Goal: Task Accomplishment & Management: Manage account settings

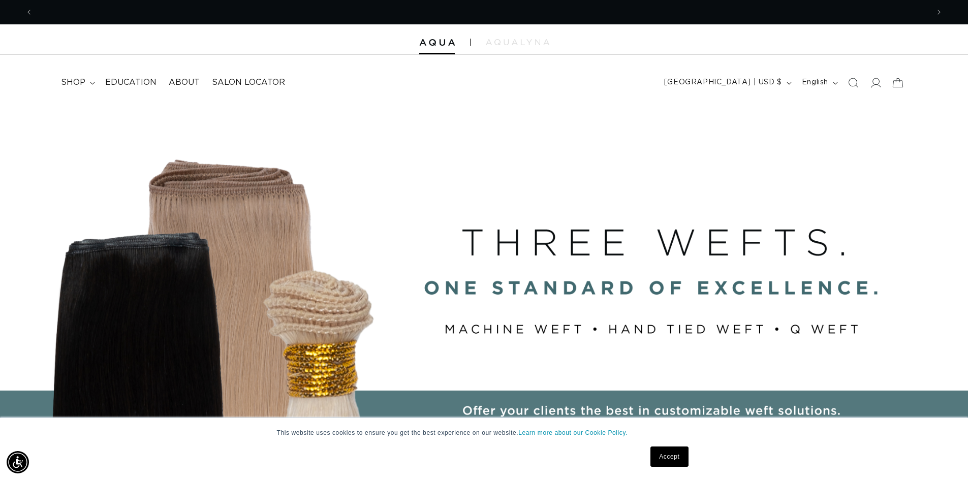
scroll to position [0, 1793]
click at [74, 85] on span "shop" at bounding box center [73, 82] width 24 height 11
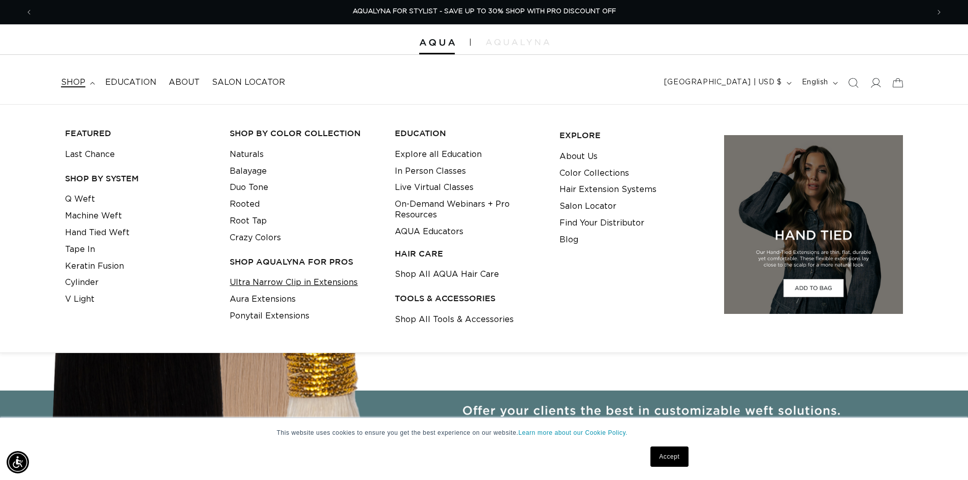
click at [345, 282] on link "Ultra Narrow Clip in Extensions" at bounding box center [294, 283] width 128 height 17
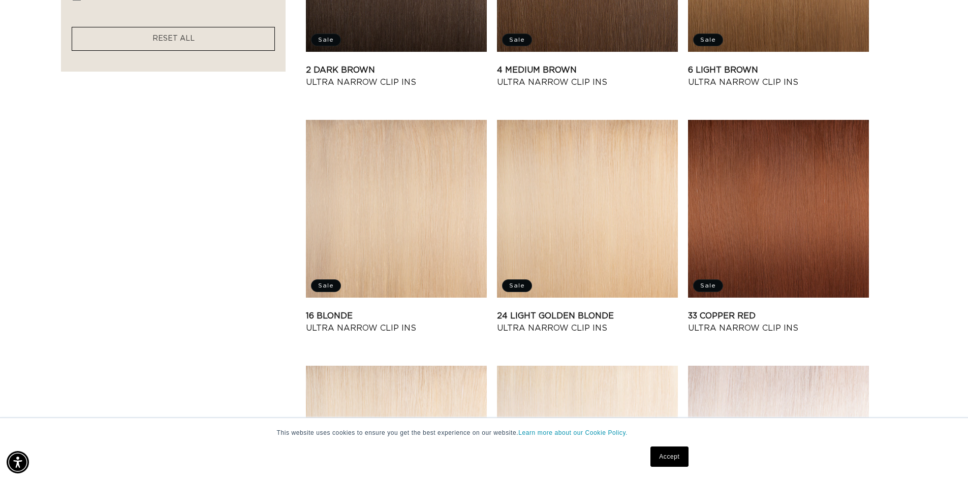
scroll to position [712, 0]
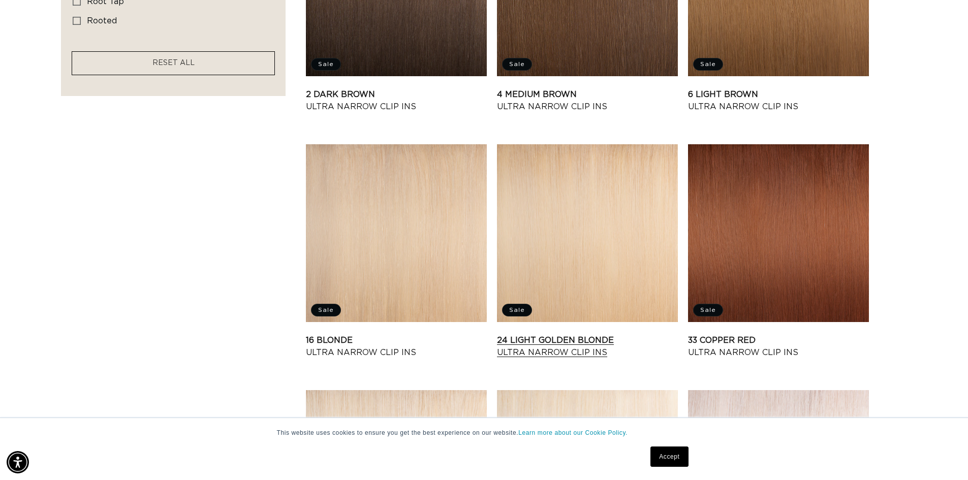
click at [561, 335] on link "24 Light Golden Blonde Ultra Narrow Clip Ins" at bounding box center [587, 347] width 181 height 24
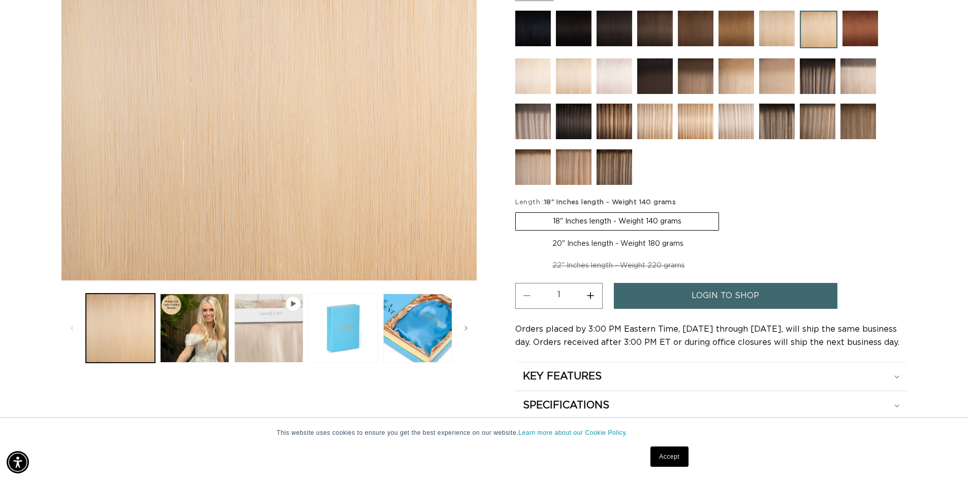
scroll to position [0, 896]
click at [281, 341] on button "Play video 1 in gallery view" at bounding box center [268, 328] width 69 height 69
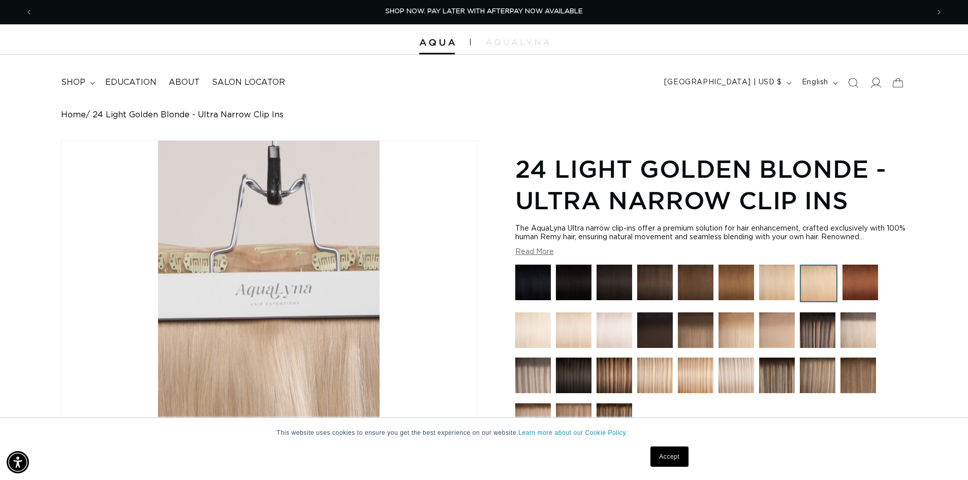
click at [873, 84] on icon at bounding box center [875, 82] width 11 height 11
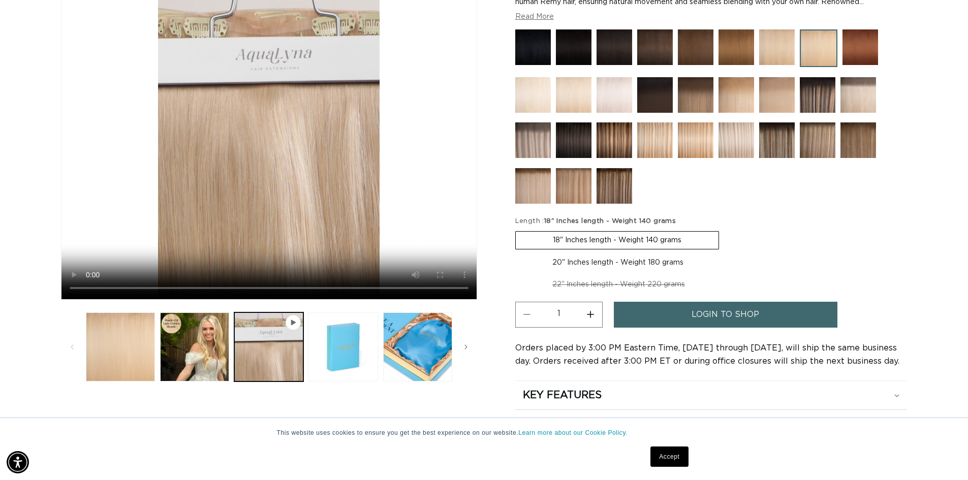
scroll to position [254, 0]
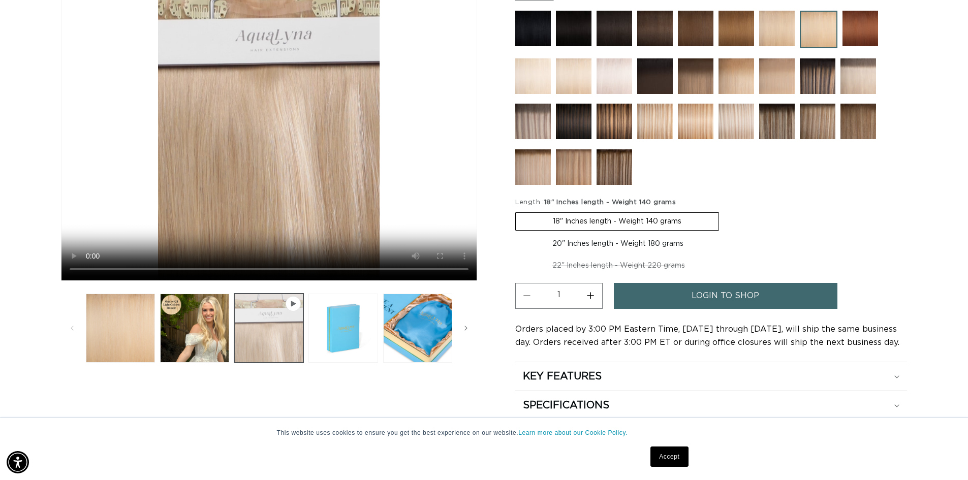
click at [263, 342] on button "Play video 1 in gallery view" at bounding box center [268, 328] width 69 height 69
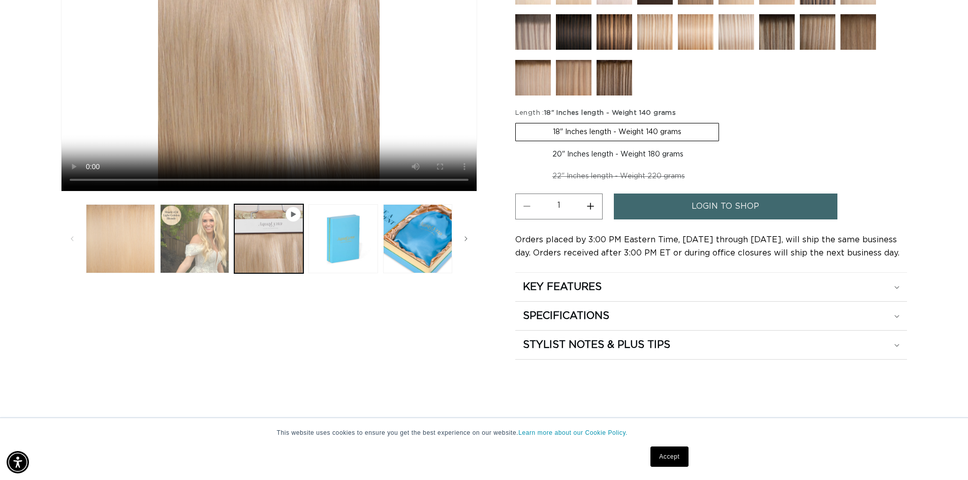
scroll to position [0, 896]
click at [202, 251] on button "Load image 2 in gallery view" at bounding box center [194, 238] width 69 height 69
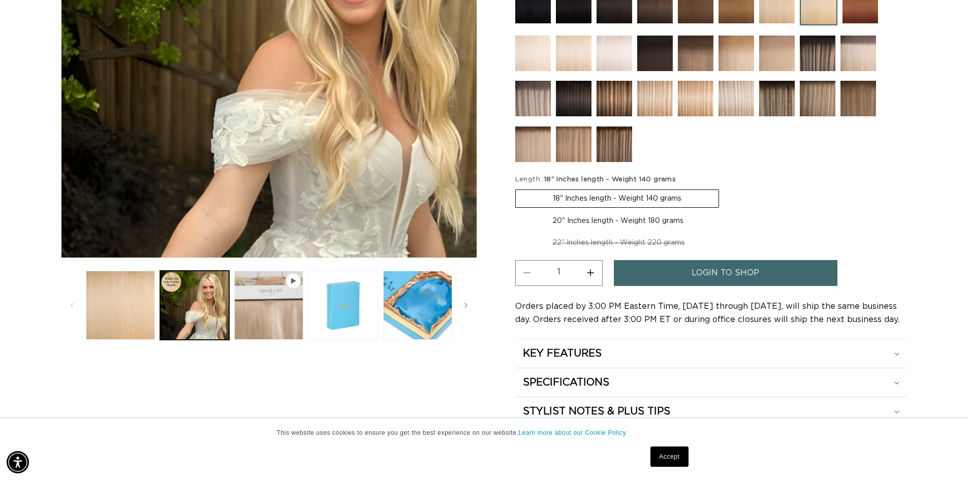
scroll to position [0, 0]
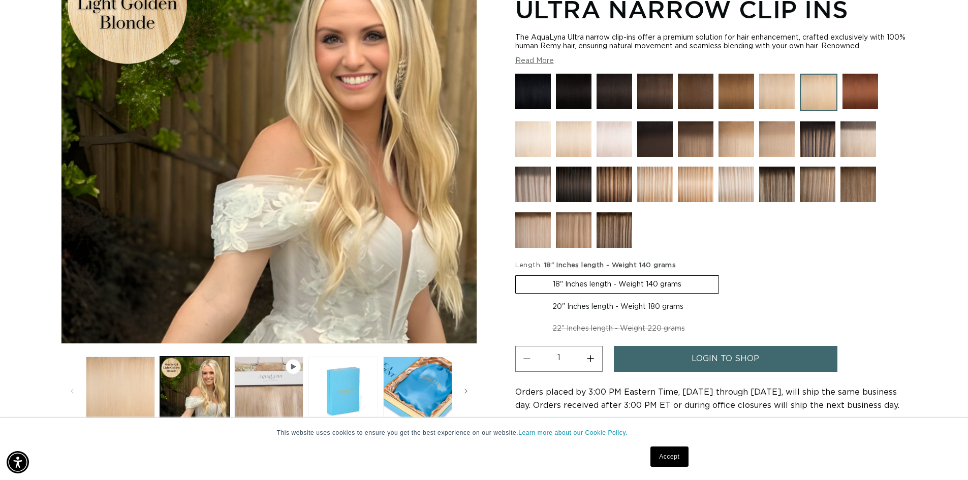
click at [577, 139] on img at bounding box center [574, 140] width 36 height 36
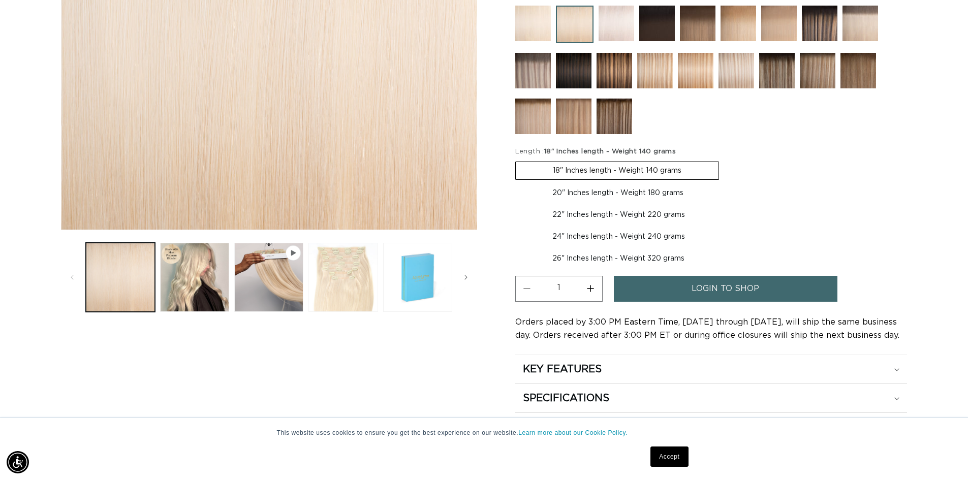
scroll to position [0, 896]
click at [335, 278] on button "Load image 3 in gallery view" at bounding box center [343, 277] width 69 height 69
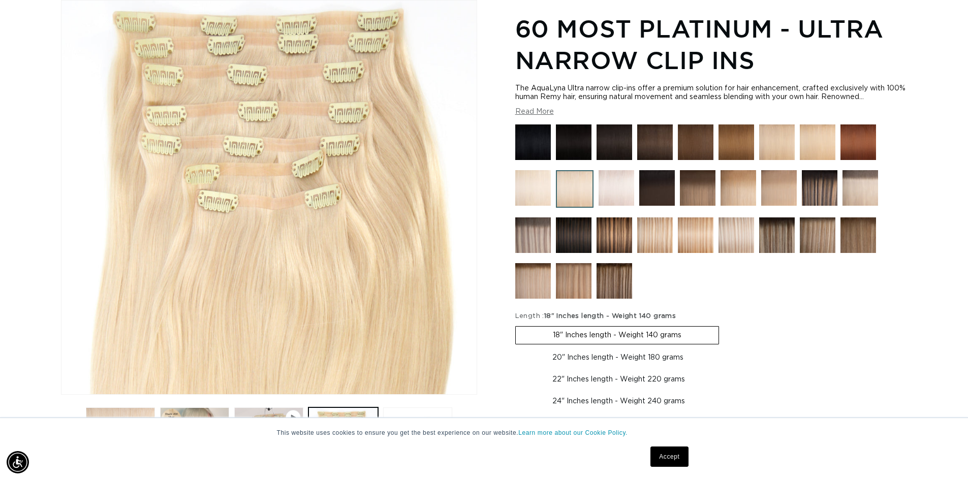
scroll to position [0, 1793]
click at [736, 244] on img at bounding box center [737, 236] width 36 height 36
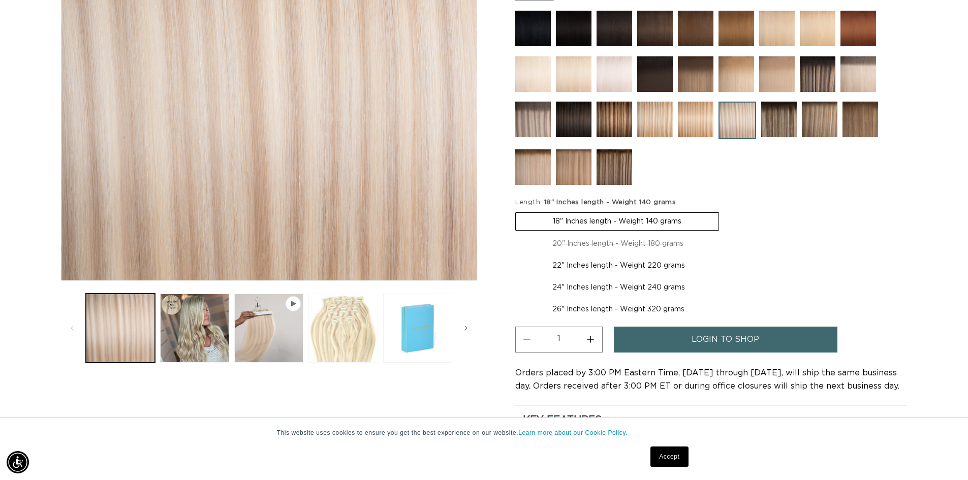
scroll to position [0, 1793]
click at [368, 352] on button "Load image 3 in gallery view" at bounding box center [343, 328] width 69 height 69
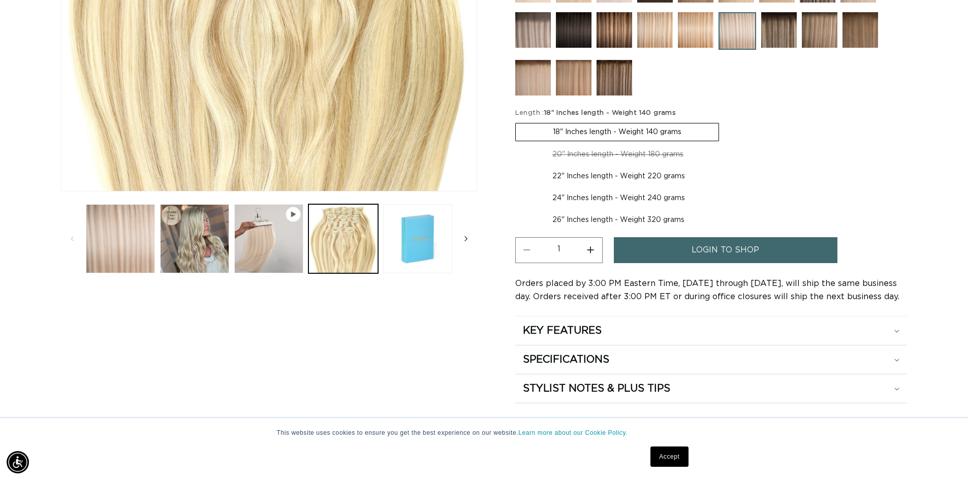
scroll to position [0, 0]
click at [466, 240] on icon "Slide right" at bounding box center [466, 238] width 3 height 5
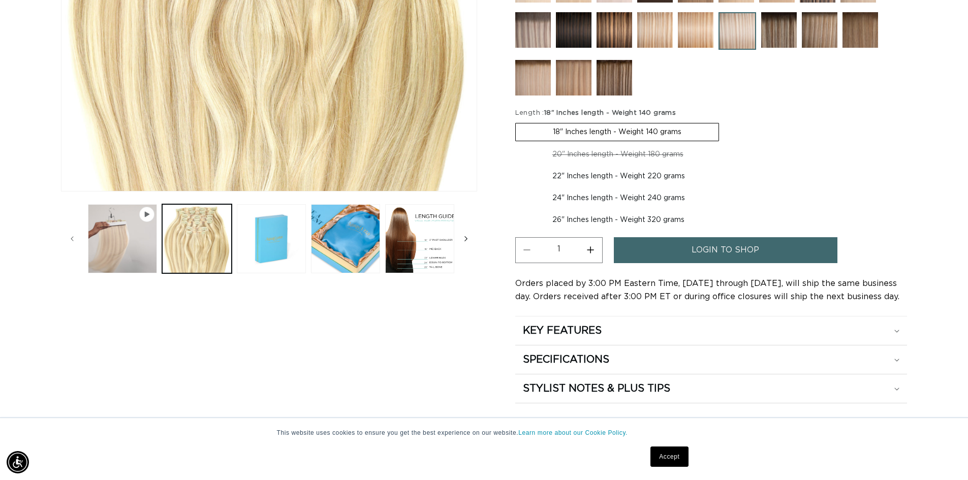
scroll to position [0, 148]
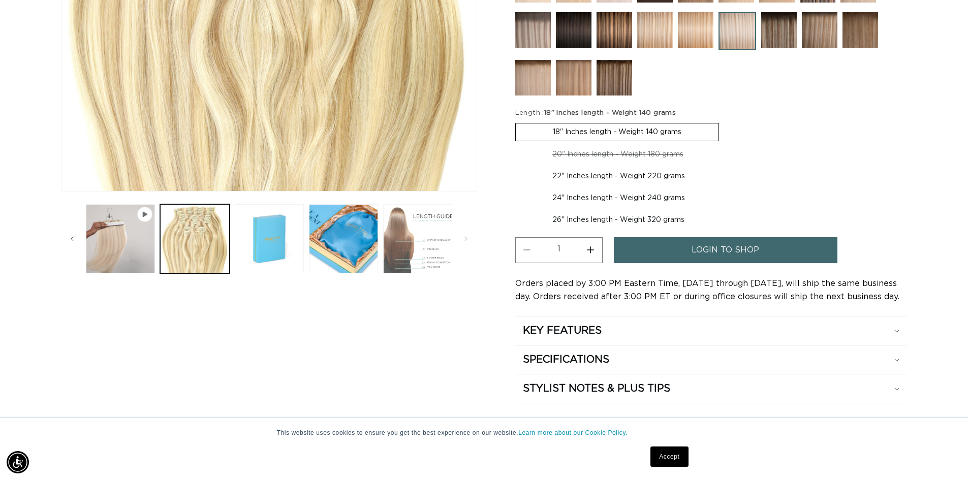
click at [428, 250] on button "Load image 6 in gallery view" at bounding box center [417, 238] width 69 height 69
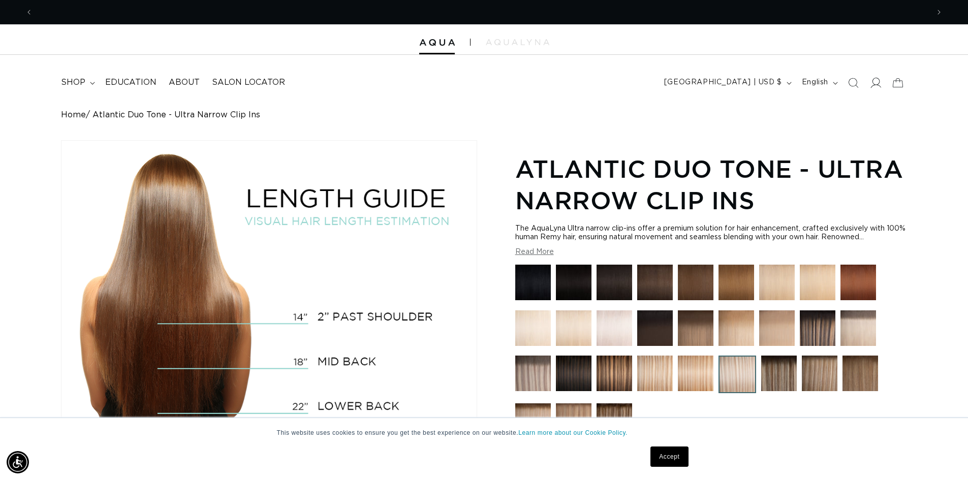
scroll to position [0, 896]
click at [873, 84] on icon at bounding box center [875, 82] width 11 height 11
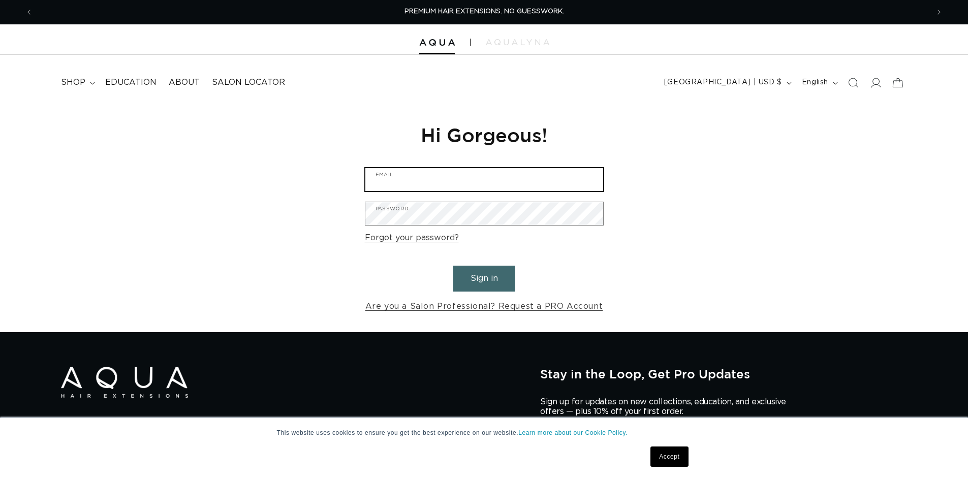
drag, startPoint x: 0, startPoint y: 0, endPoint x: 468, endPoint y: 177, distance: 500.7
click at [468, 177] on input "Email" at bounding box center [485, 179] width 238 height 23
type input "[EMAIL_ADDRESS][PERSON_NAME][DOMAIN_NAME]"
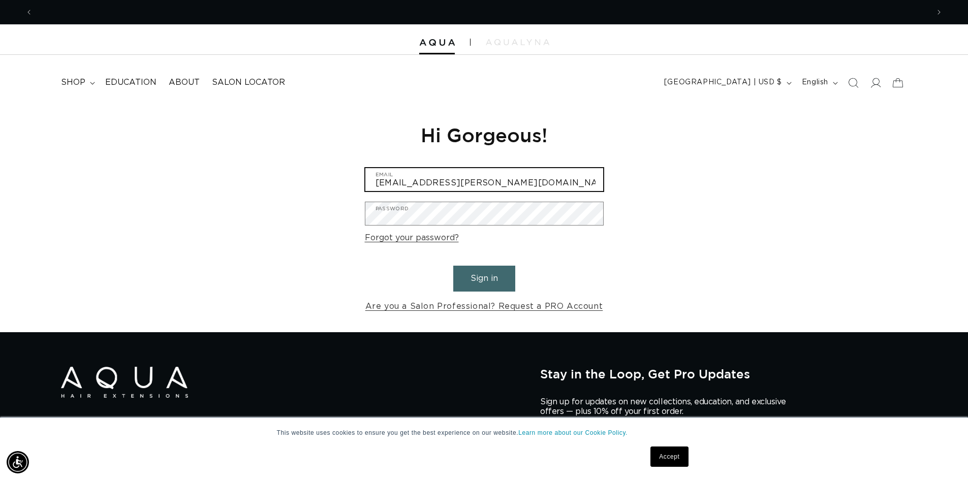
scroll to position [0, 896]
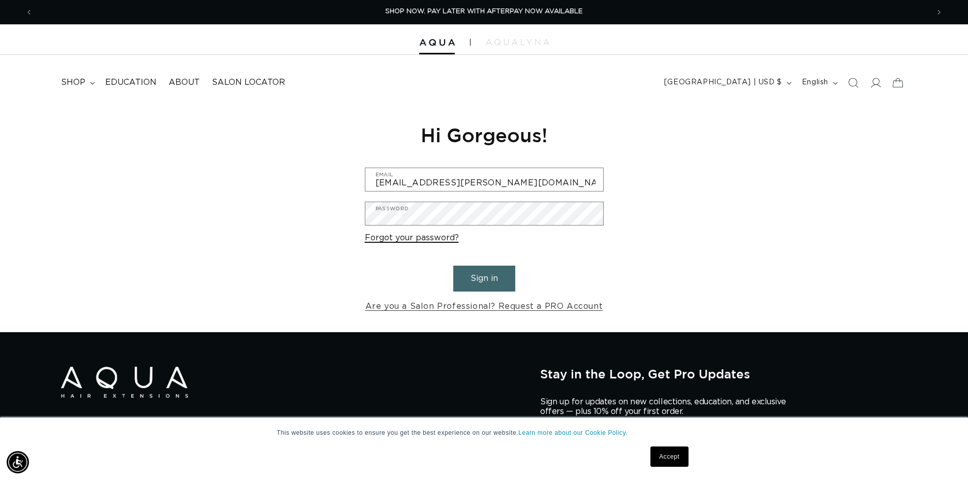
click at [417, 237] on link "Forgot your password?" at bounding box center [412, 238] width 94 height 15
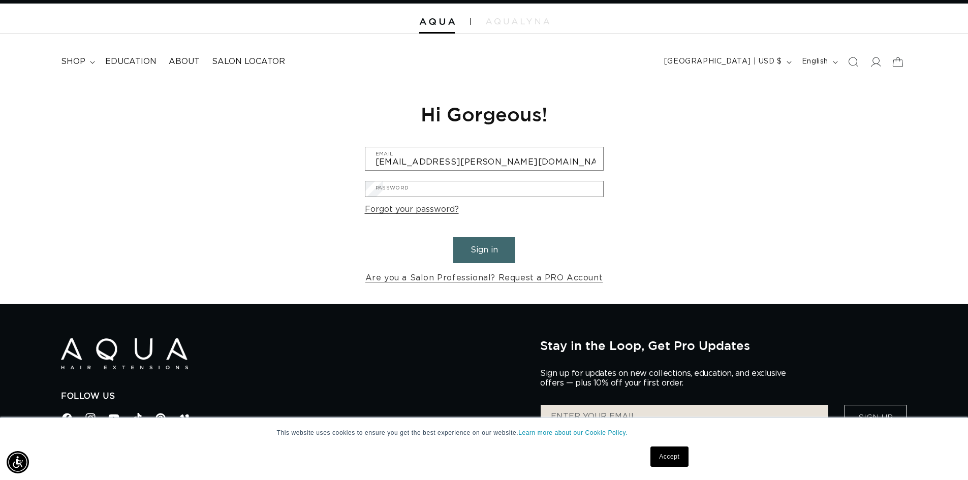
scroll to position [0, 1793]
click at [0, 0] on input "Email" at bounding box center [0, 0] width 0 height 0
type input "[EMAIL_ADDRESS][PERSON_NAME][DOMAIN_NAME]"
click at [0, 0] on button "Submit" at bounding box center [0, 0] width 0 height 0
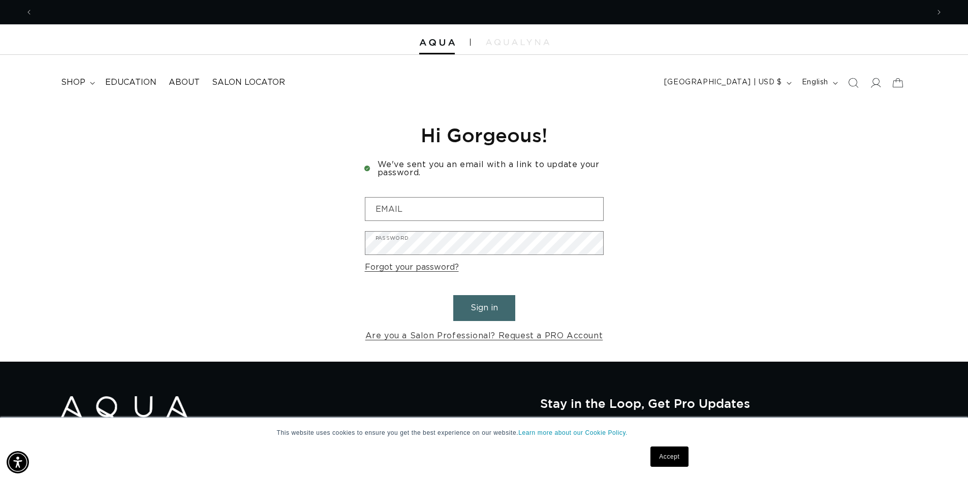
scroll to position [0, 1793]
